Goal: Information Seeking & Learning: Learn about a topic

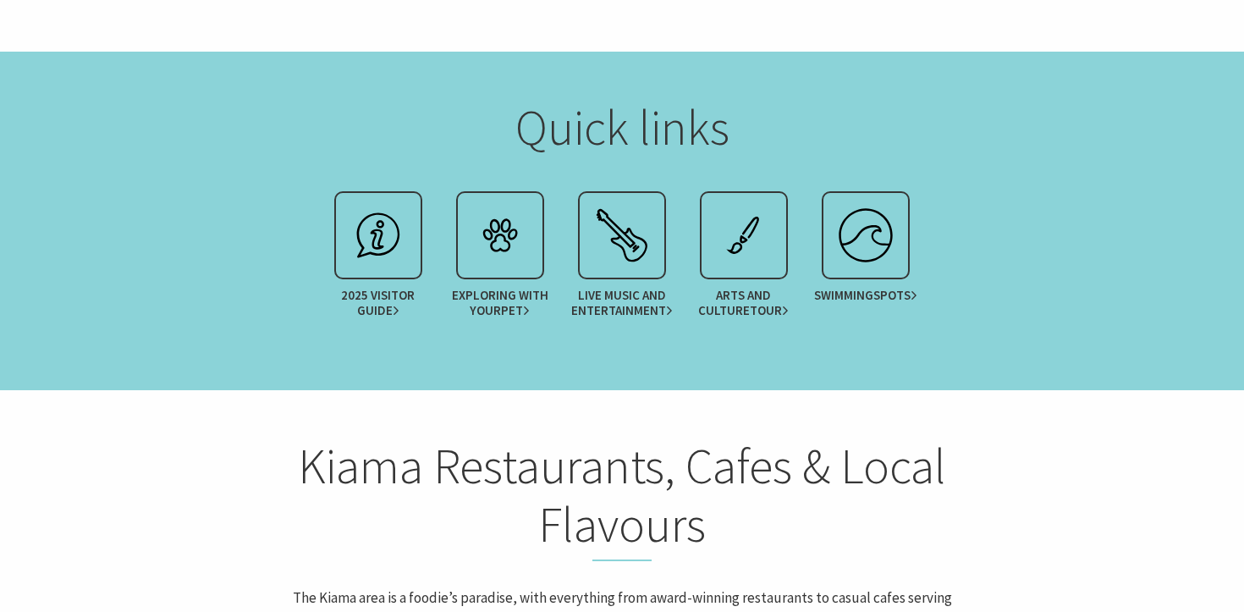
scroll to position [2107, 0]
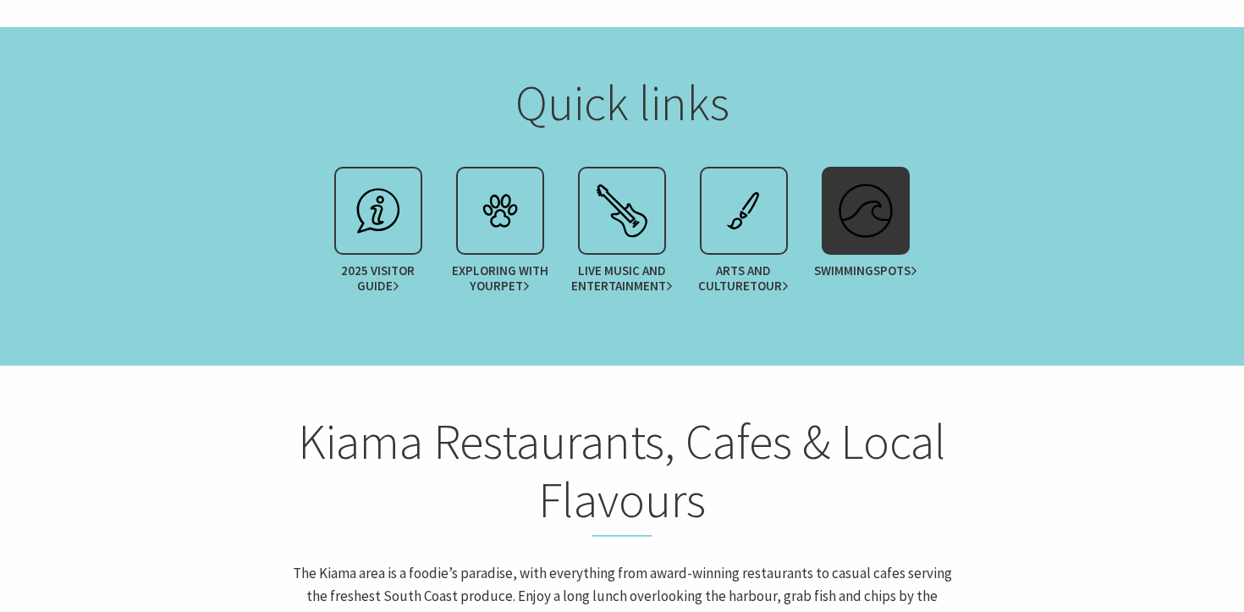
click at [856, 167] on div at bounding box center [866, 211] width 88 height 88
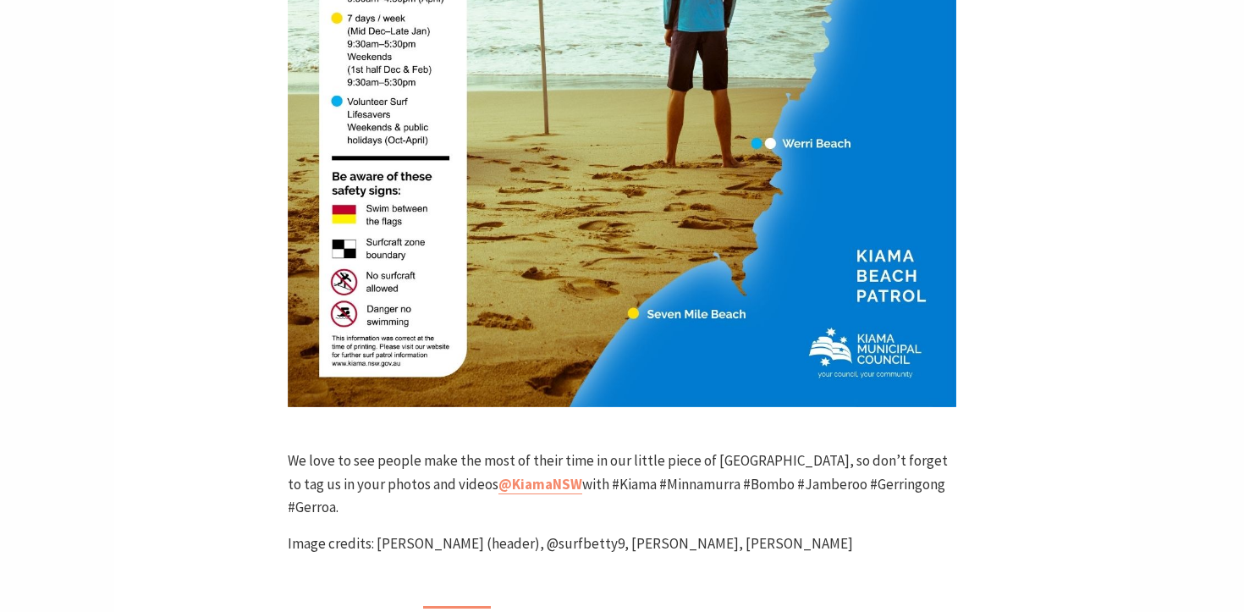
scroll to position [5415, 0]
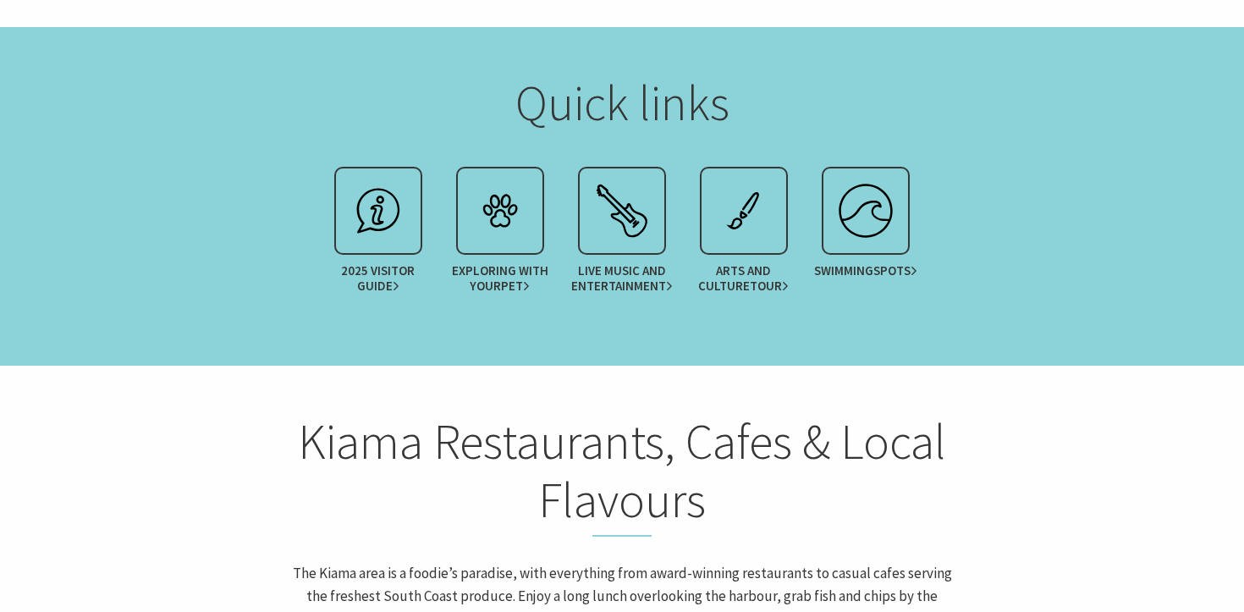
scroll to position [1, 1231]
